Goal: Task Accomplishment & Management: Manage account settings

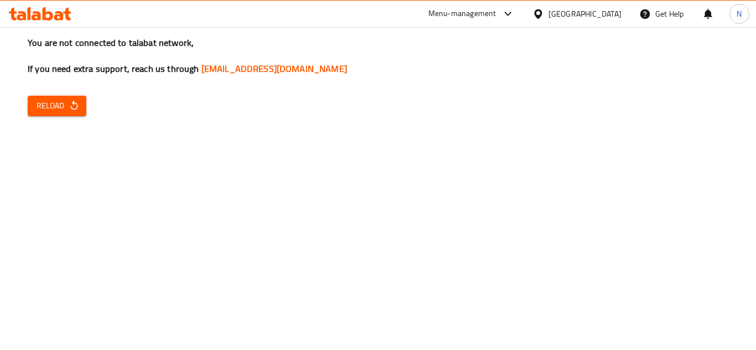
click at [60, 106] on span "Reload" at bounding box center [57, 106] width 41 height 14
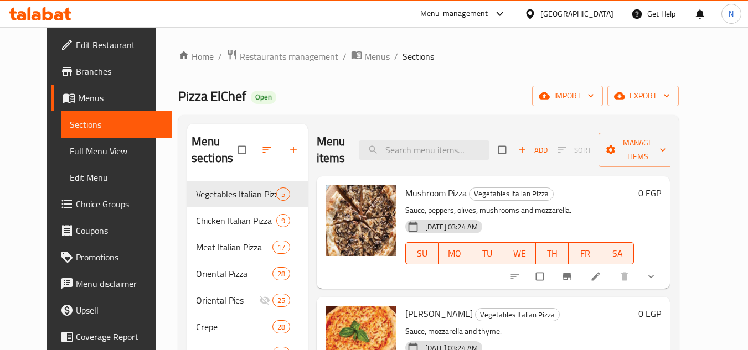
click at [603, 13] on div "Egypt" at bounding box center [576, 14] width 73 height 12
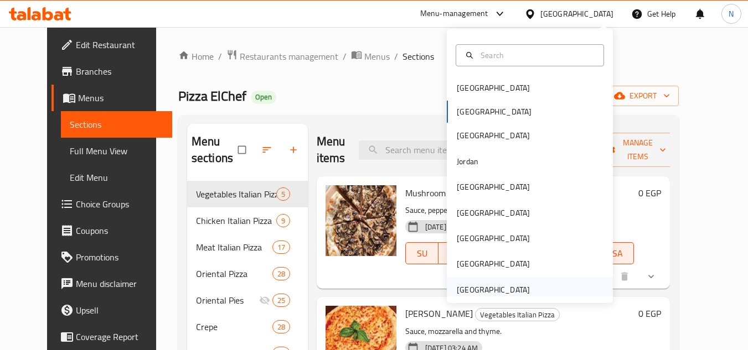
click at [497, 284] on div "[GEOGRAPHIC_DATA]" at bounding box center [492, 290] width 73 height 12
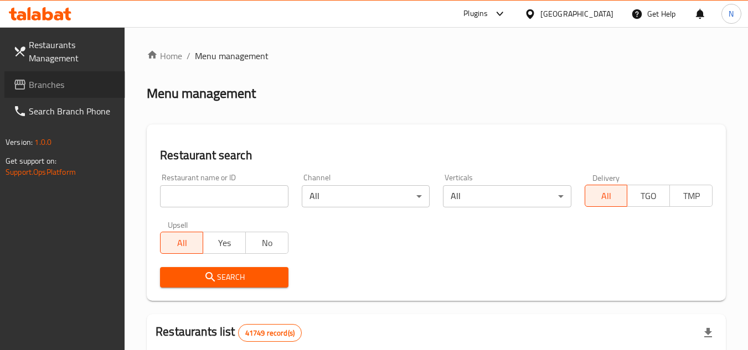
click at [49, 81] on span "Branches" at bounding box center [72, 84] width 87 height 13
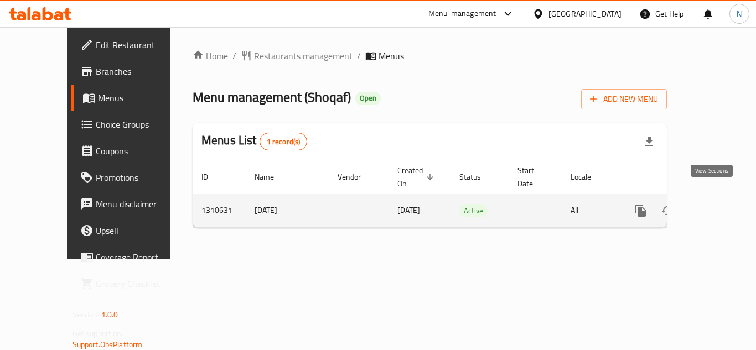
click at [714, 204] on icon "enhanced table" at bounding box center [720, 210] width 13 height 13
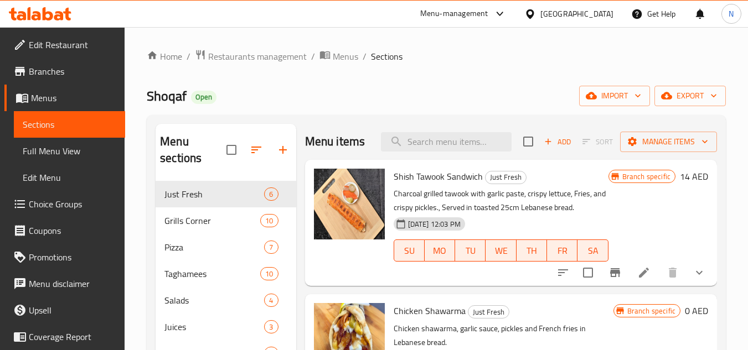
click at [33, 148] on span "Full Menu View" at bounding box center [70, 150] width 94 height 13
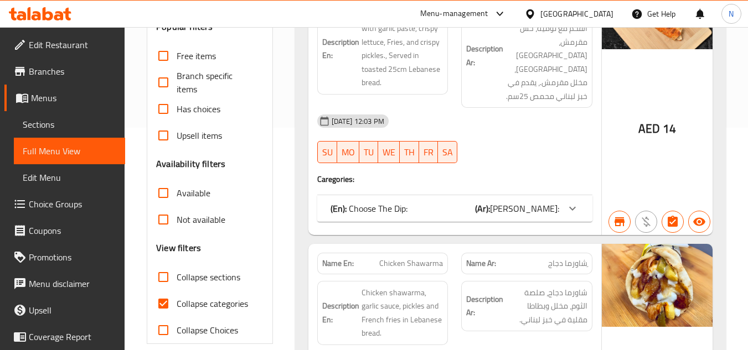
scroll to position [221, 0]
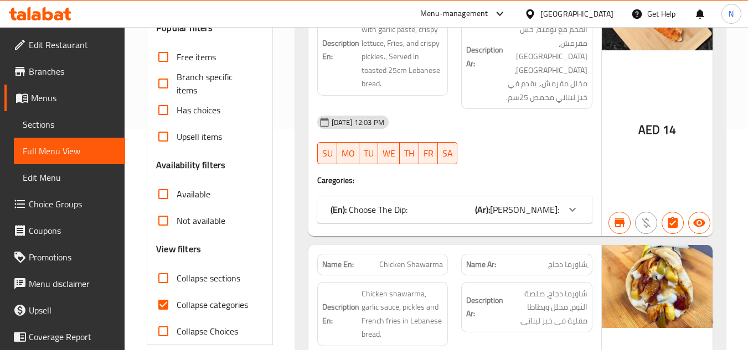
click at [167, 307] on input "Collapse categories" at bounding box center [163, 305] width 27 height 27
checkbox input "false"
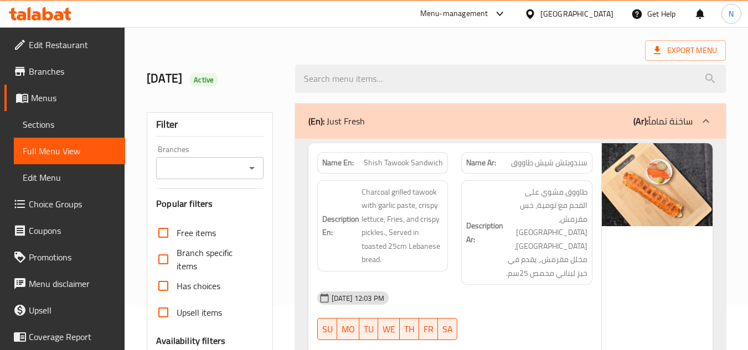
scroll to position [0, 0]
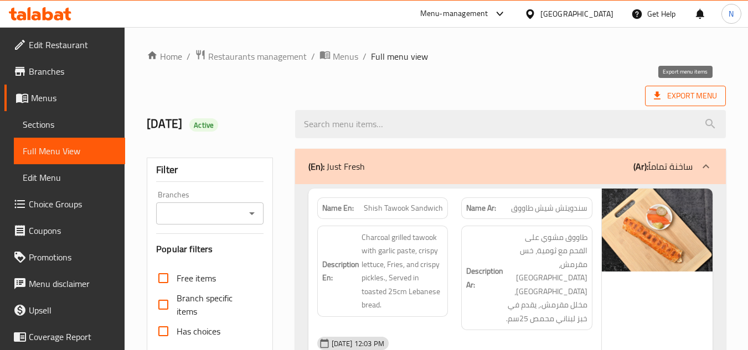
click at [667, 91] on span "Export Menu" at bounding box center [684, 96] width 63 height 14
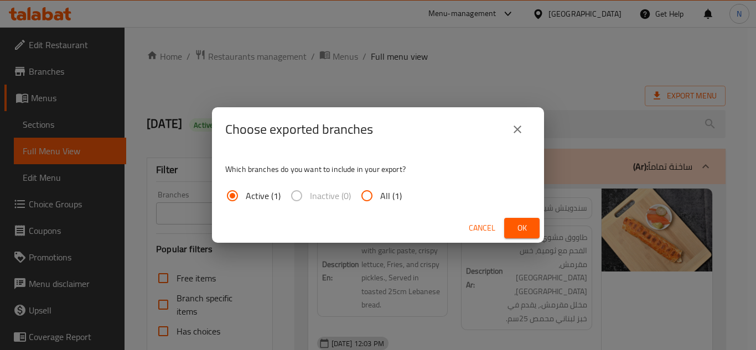
click at [361, 199] on input "All (1)" at bounding box center [367, 196] width 27 height 27
radio input "true"
click at [515, 225] on span "Ok" at bounding box center [522, 228] width 18 height 14
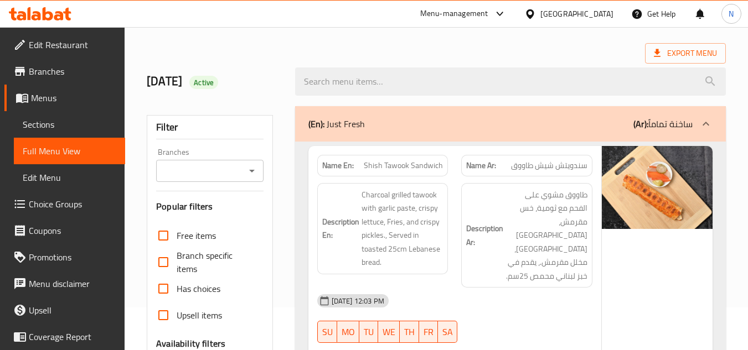
scroll to position [35, 0]
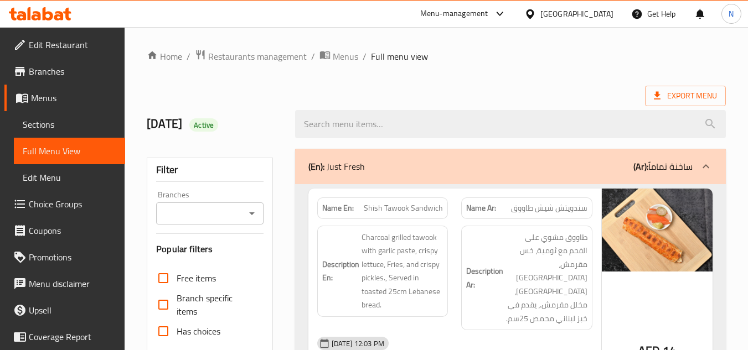
drag, startPoint x: 43, startPoint y: 123, endPoint x: 110, endPoint y: 144, distance: 70.5
click at [43, 123] on span "Sections" at bounding box center [70, 124] width 94 height 13
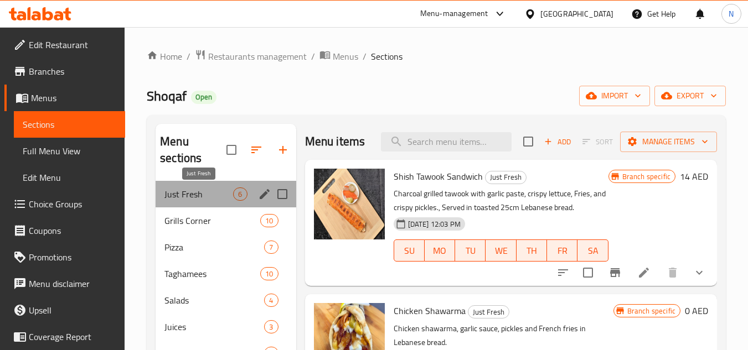
click at [207, 193] on span "Just Fresh" at bounding box center [198, 194] width 69 height 13
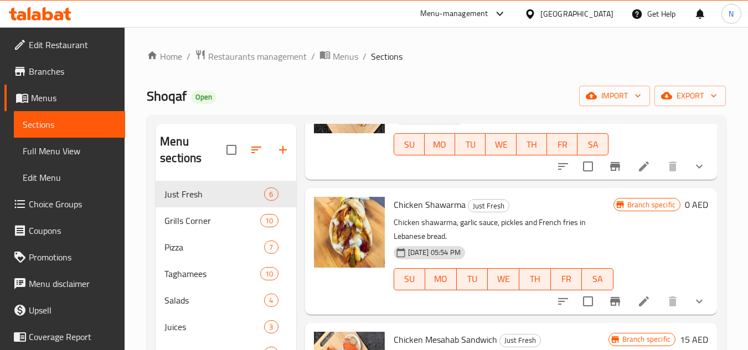
scroll to position [111, 0]
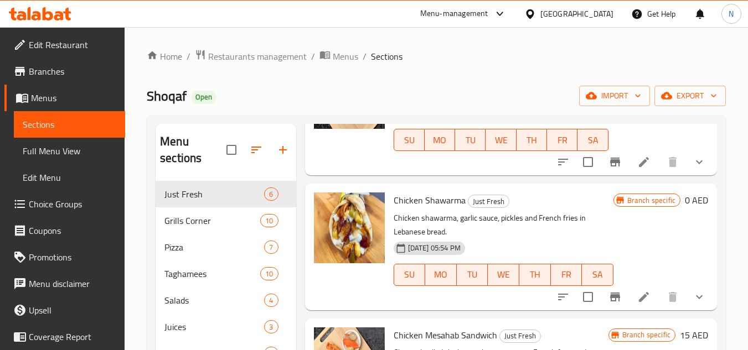
click at [436, 209] on span "Chicken Shawarma" at bounding box center [429, 200] width 72 height 17
copy h6 "Chicken Shawarma"
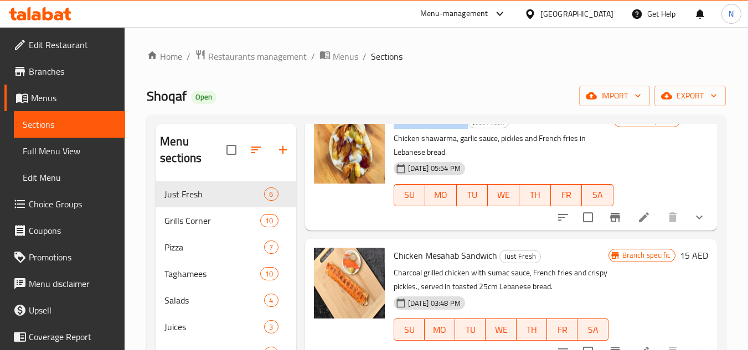
scroll to position [166, 0]
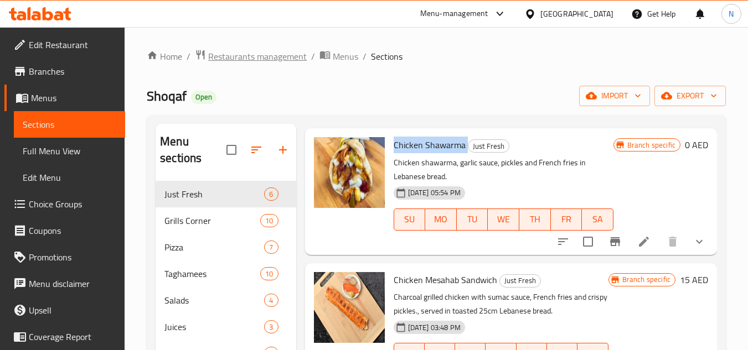
click at [287, 60] on span "Restaurants management" at bounding box center [257, 56] width 98 height 13
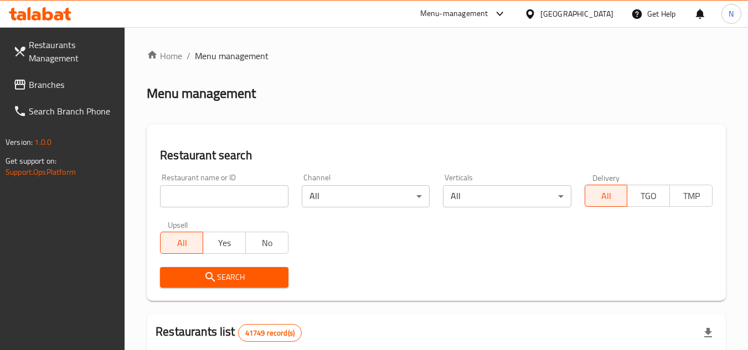
click at [52, 90] on span "Branches" at bounding box center [72, 84] width 87 height 13
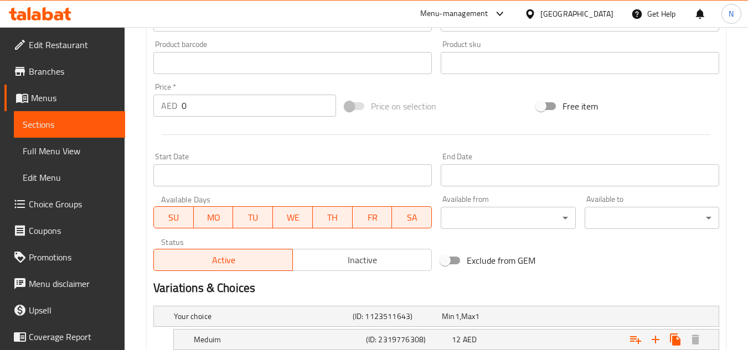
scroll to position [362, 0]
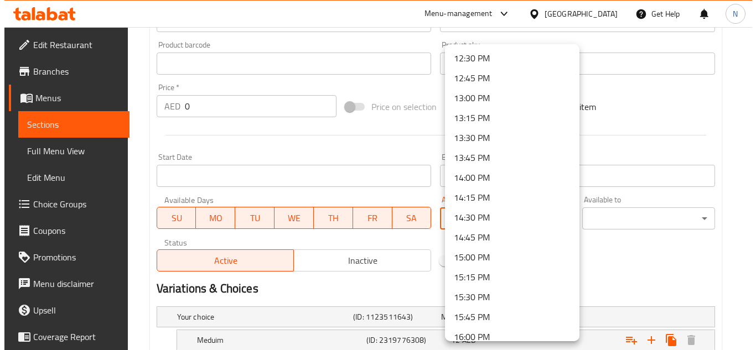
scroll to position [996, 0]
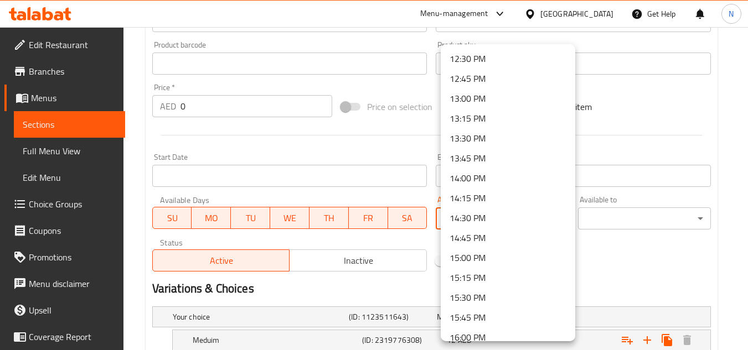
click at [487, 96] on li "13:00 PM" at bounding box center [507, 99] width 134 height 20
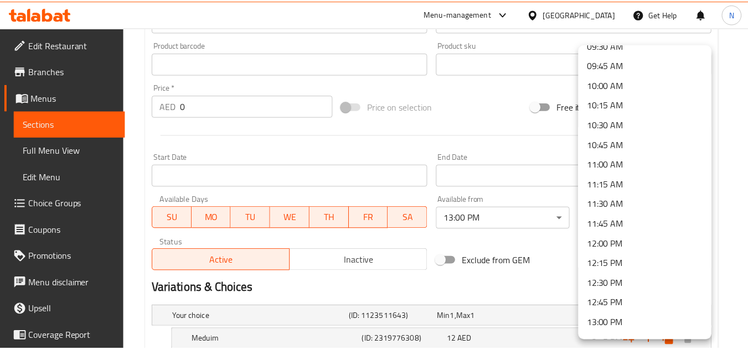
scroll to position [775, 0]
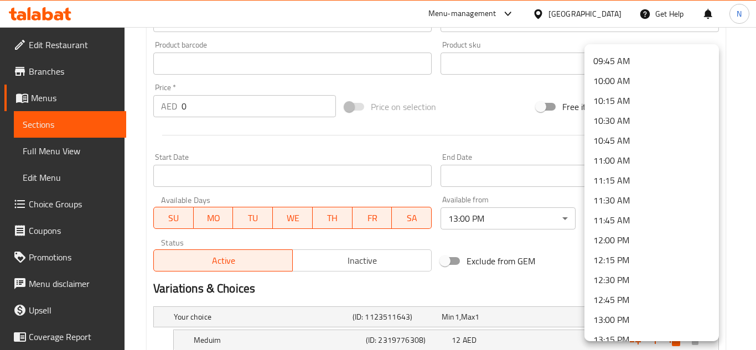
click at [627, 243] on li "12:00 PM" at bounding box center [651, 240] width 134 height 20
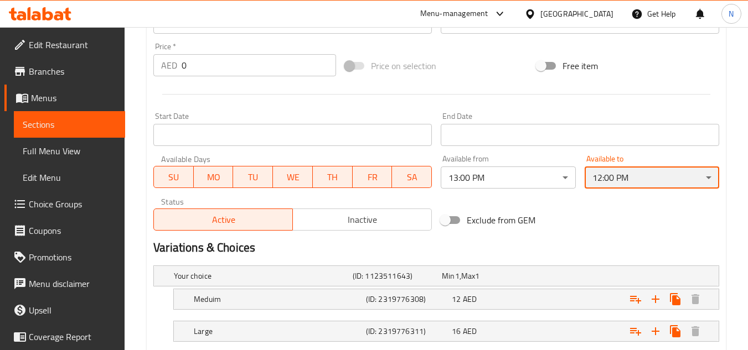
scroll to position [473, 0]
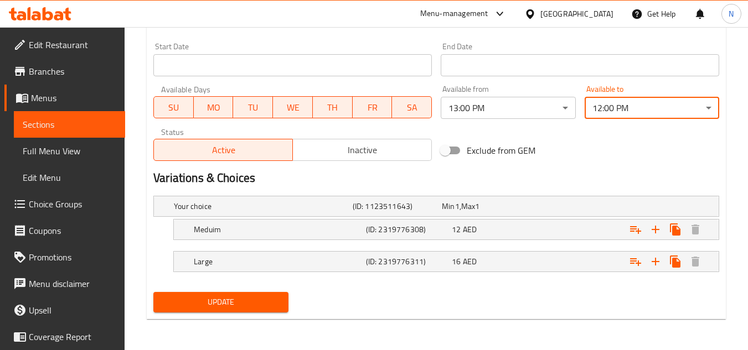
drag, startPoint x: 220, startPoint y: 299, endPoint x: 231, endPoint y: 291, distance: 14.0
click at [220, 299] on span "Update" at bounding box center [220, 302] width 117 height 14
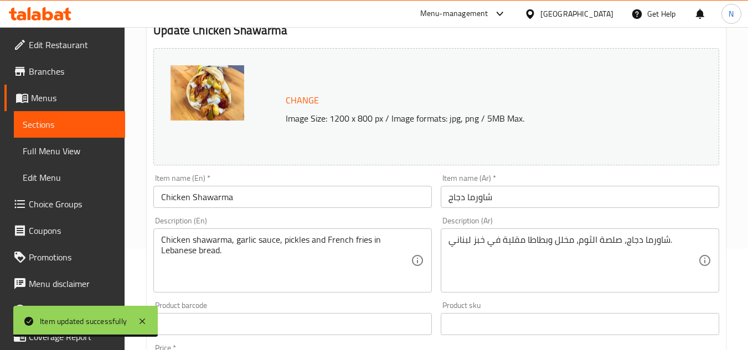
scroll to position [85, 0]
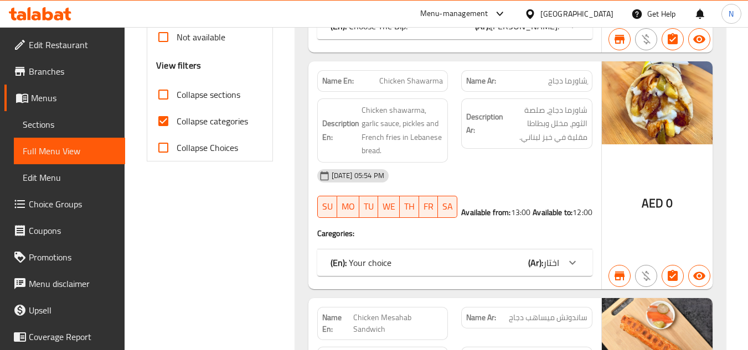
scroll to position [423, 0]
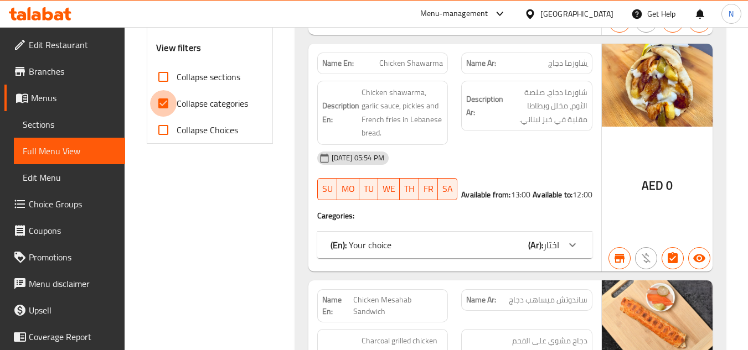
click at [169, 101] on input "Collapse categories" at bounding box center [163, 103] width 27 height 27
checkbox input "false"
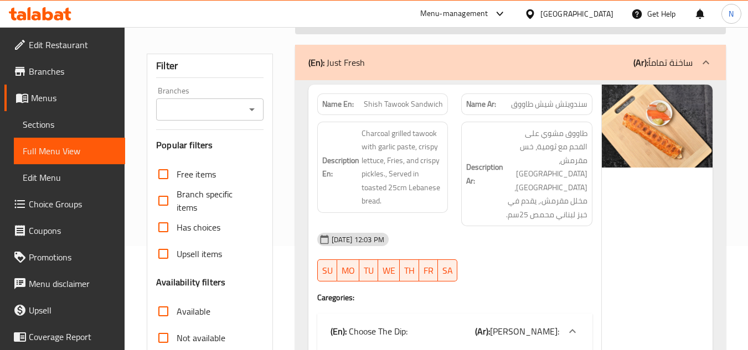
scroll to position [35, 0]
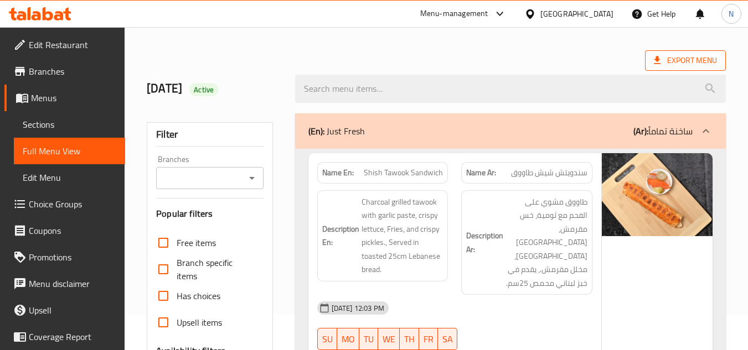
click at [673, 63] on span "Export Menu" at bounding box center [684, 61] width 63 height 14
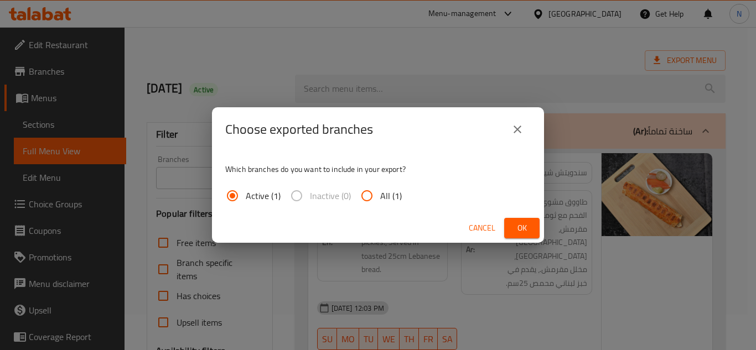
click at [380, 200] on span "All (1)" at bounding box center [391, 195] width 22 height 13
click at [380, 200] on input "All (1)" at bounding box center [367, 196] width 27 height 27
radio input "true"
click at [531, 232] on button "Ok" at bounding box center [521, 228] width 35 height 20
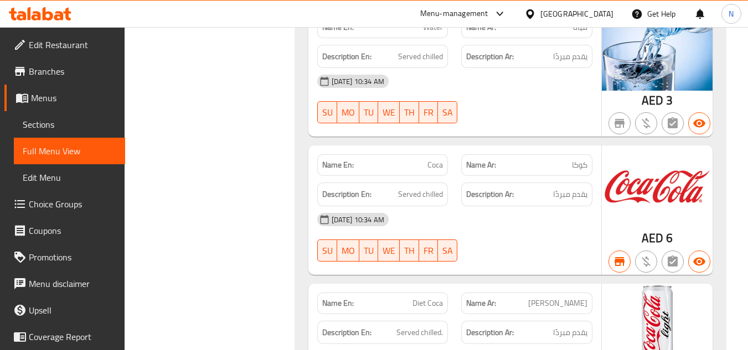
scroll to position [11783, 0]
